Goal: Find specific page/section: Find specific page/section

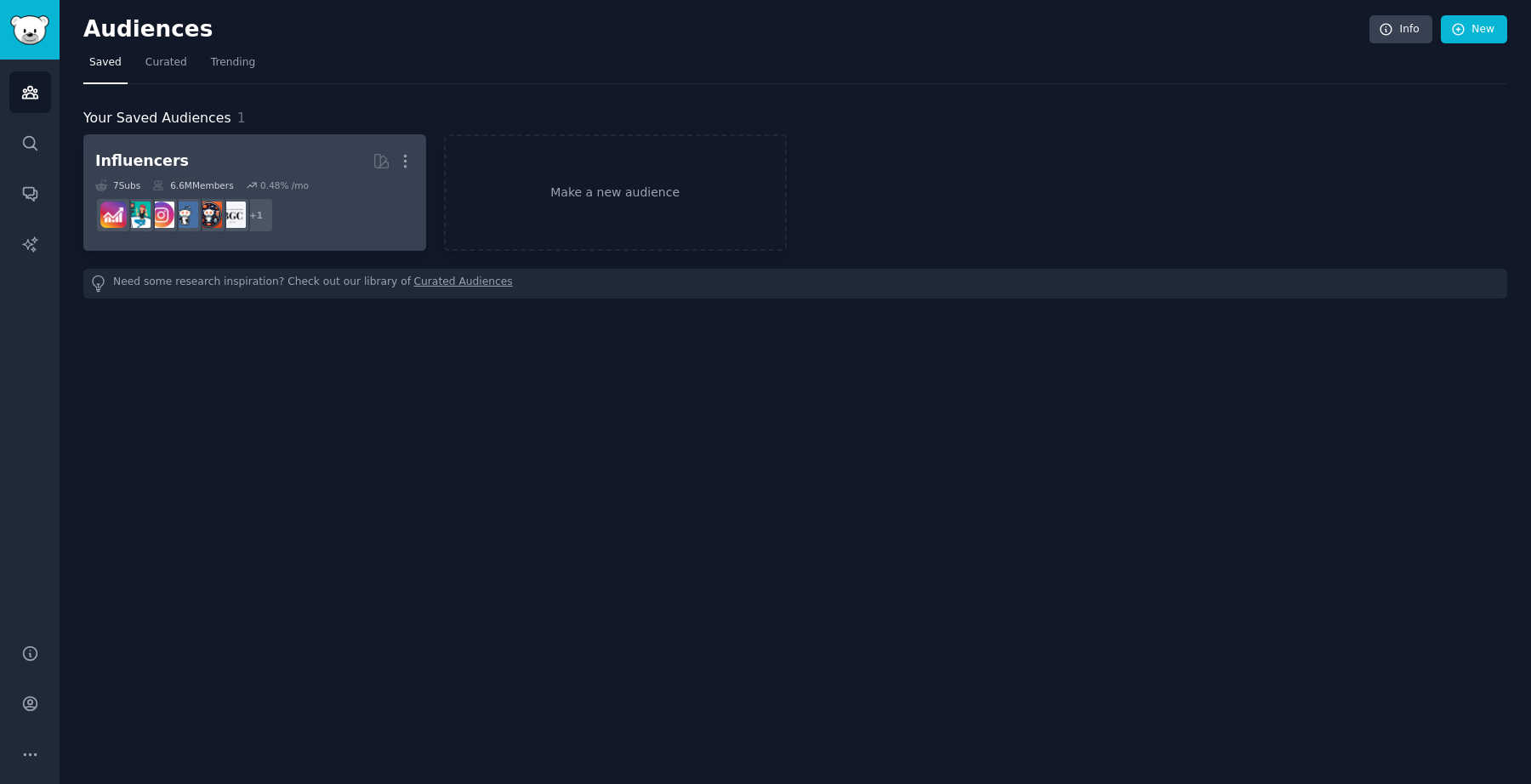
click at [204, 162] on h2 "Influencers More" at bounding box center [255, 161] width 319 height 30
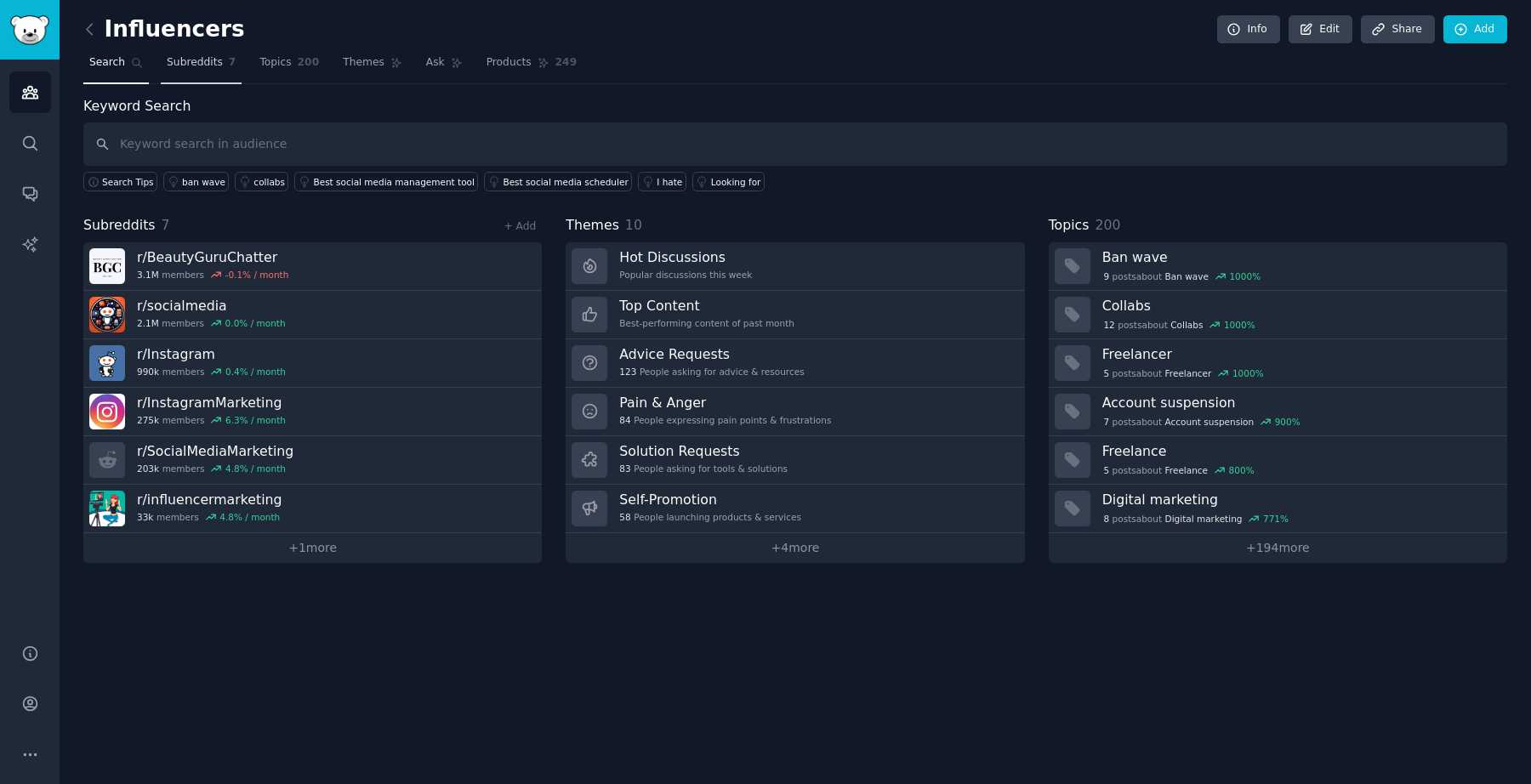
click at [186, 64] on span "Subreddits" at bounding box center [195, 63] width 56 height 15
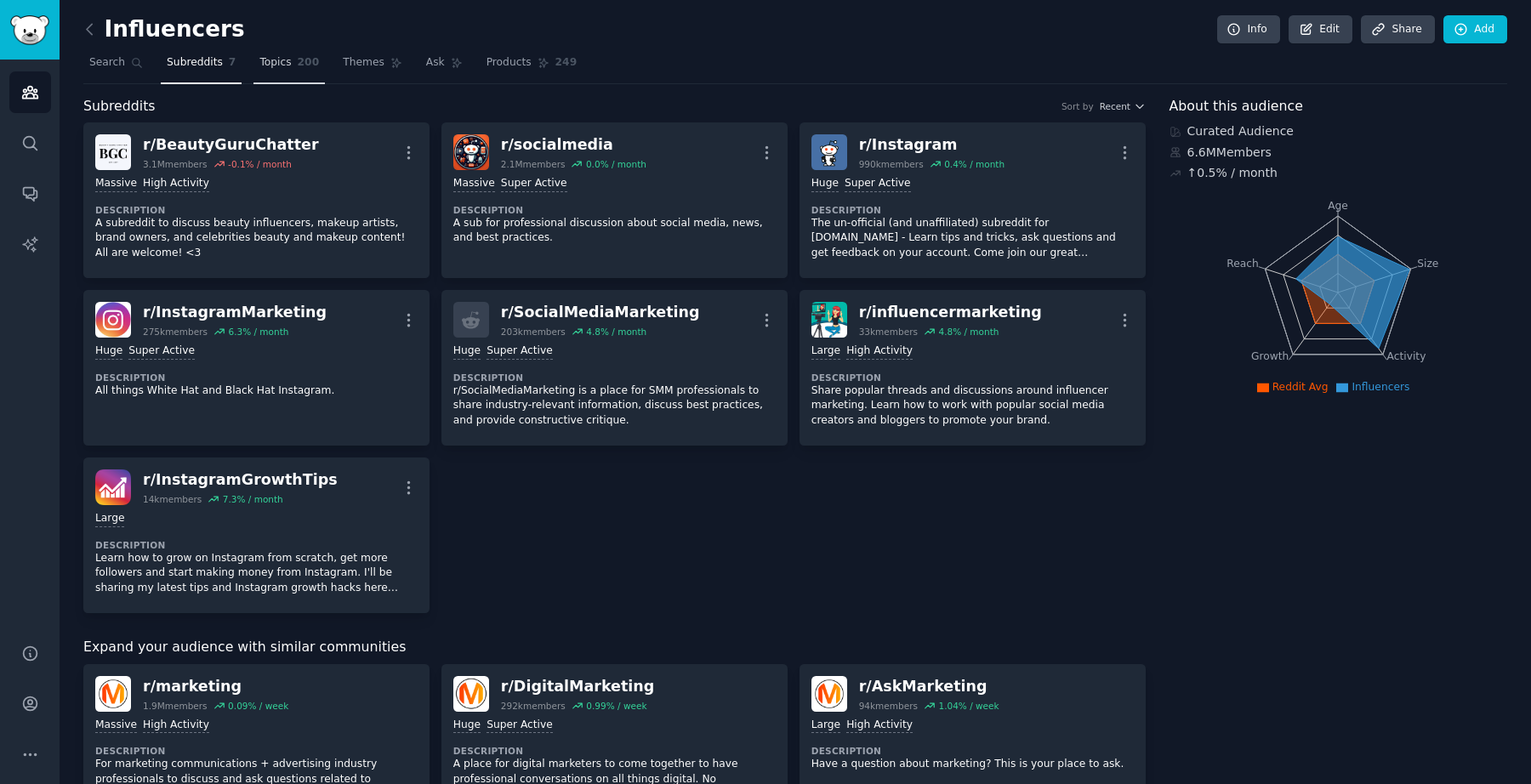
click at [291, 59] on link "Topics 200" at bounding box center [290, 66] width 72 height 35
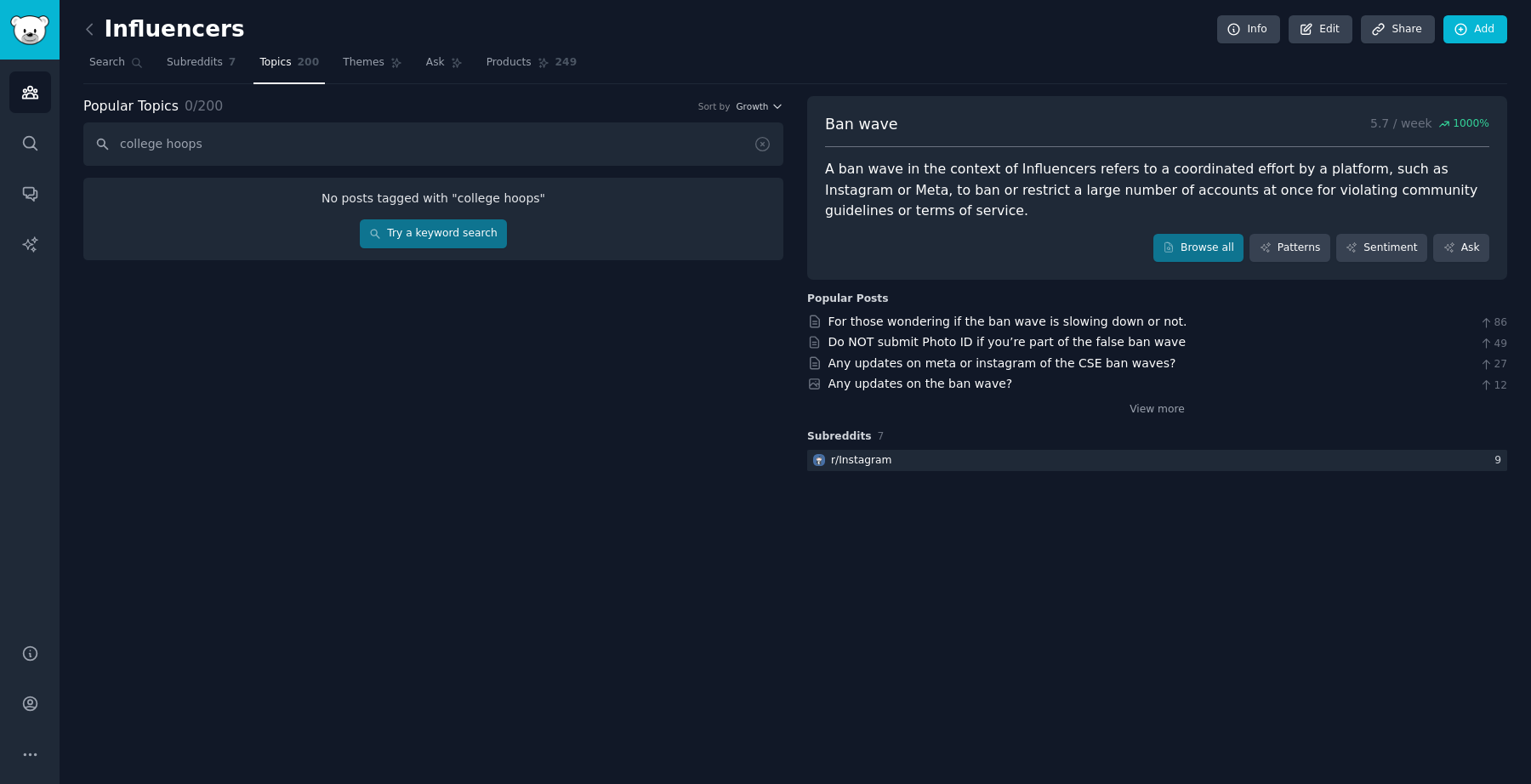
type input "college hoops"
